Goal: Check status

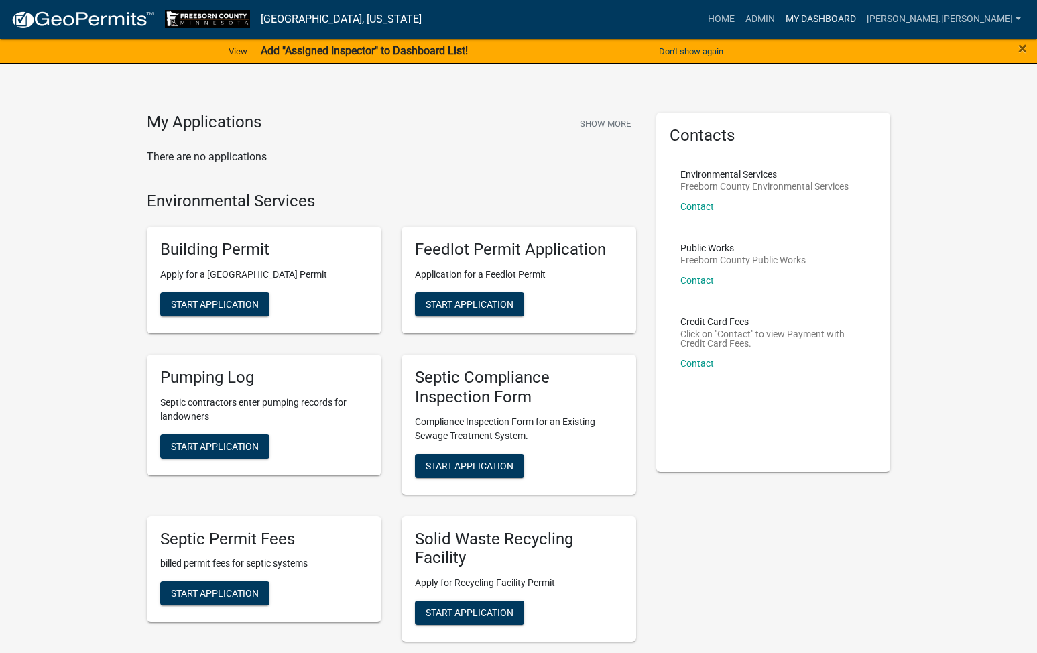
click at [861, 23] on link "My Dashboard" at bounding box center [820, 19] width 81 height 25
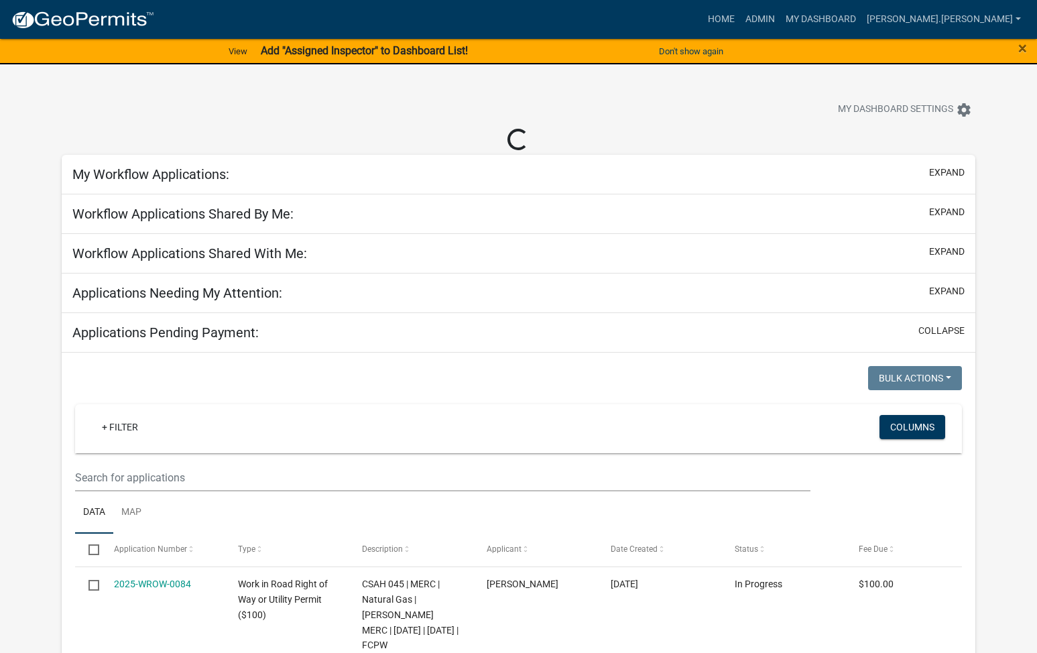
select select "1: 25"
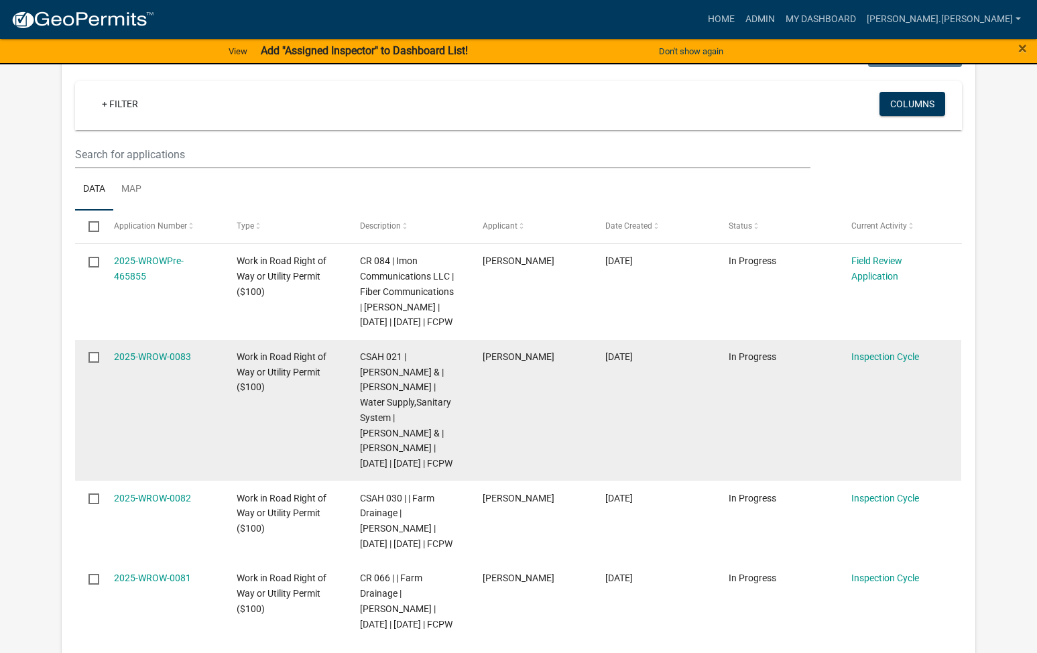
scroll to position [268, 0]
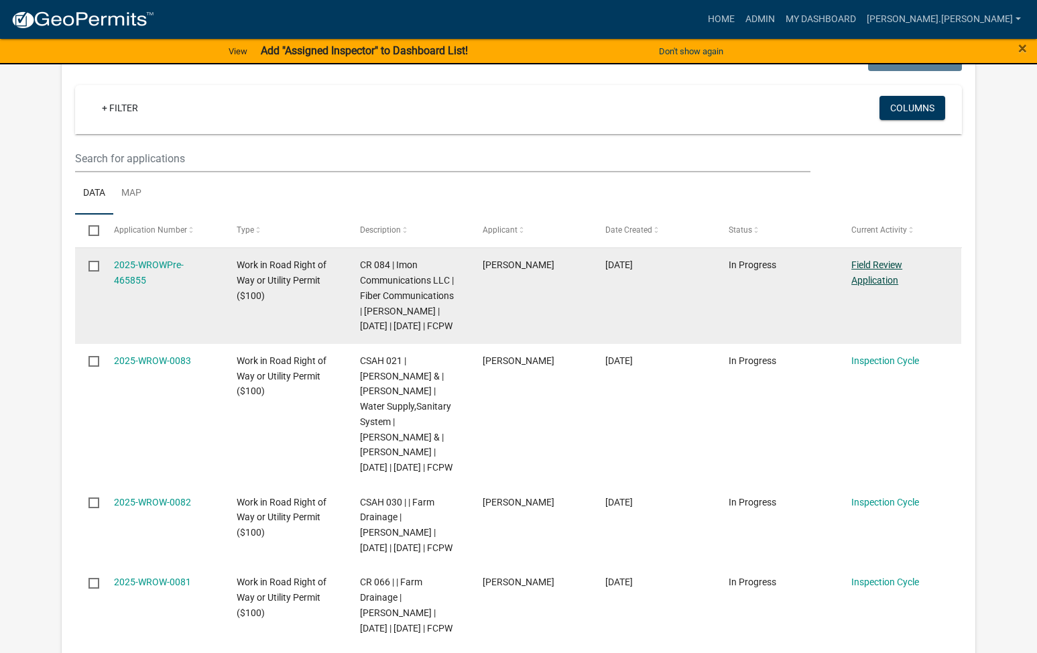
click at [892, 267] on link "Field Review Application" at bounding box center [876, 272] width 51 height 26
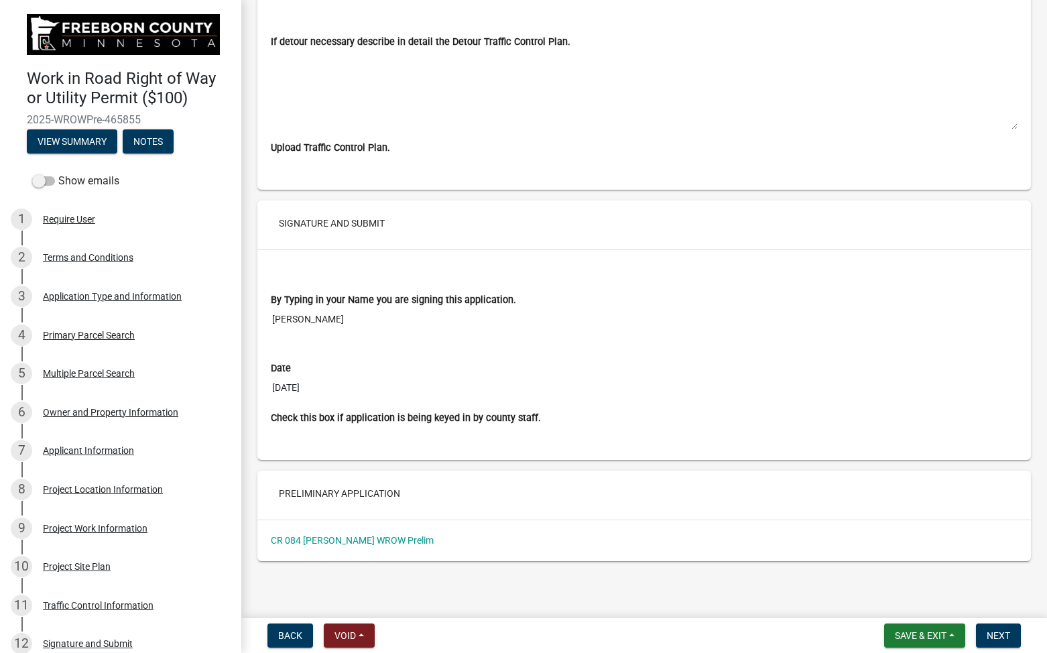
scroll to position [5297, 0]
click at [357, 540] on link "CR 084 [PERSON_NAME] WROW Prelim" at bounding box center [352, 539] width 163 height 11
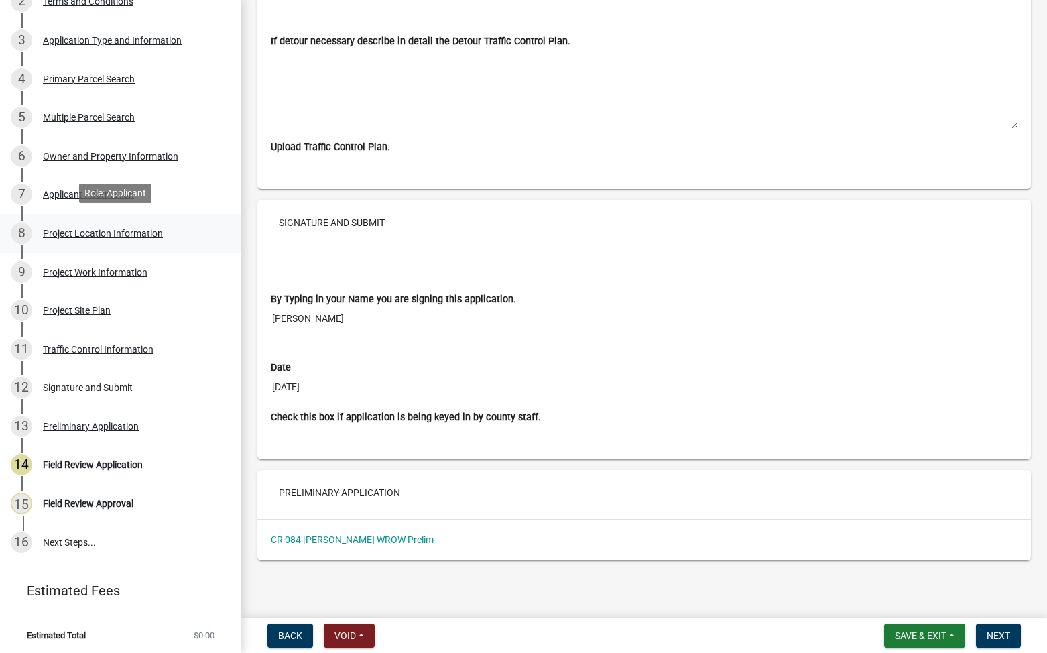
scroll to position [257, 0]
